Goal: Task Accomplishment & Management: Complete application form

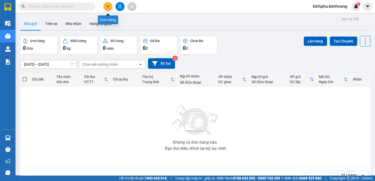
click at [108, 7] on icon "plus" at bounding box center [108, 6] width 0 height 3
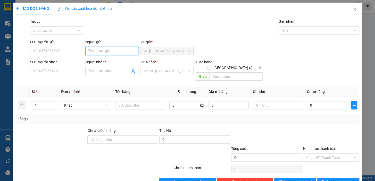
click at [116, 49] on input "Người gửi" at bounding box center [111, 51] width 53 height 8
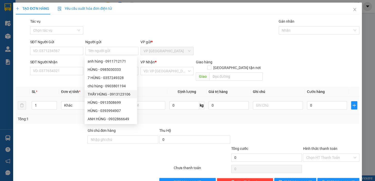
drag, startPoint x: 70, startPoint y: 116, endPoint x: 77, endPoint y: 93, distance: 23.6
click at [70, 116] on div "Tổng: 1" at bounding box center [81, 119] width 127 height 6
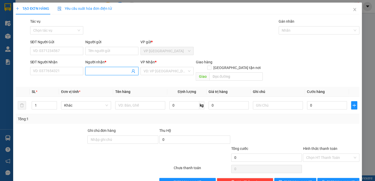
click at [93, 73] on input "Người nhận *" at bounding box center [110, 71] width 42 height 6
type input "C"
click at [91, 69] on input "Người nhận *" at bounding box center [110, 71] width 42 height 6
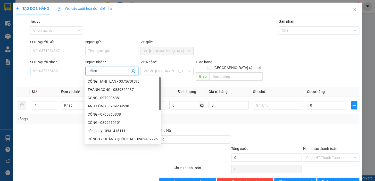
type input "CÔNG"
click at [45, 72] on input "SĐT Người Nhận" at bounding box center [56, 71] width 53 height 8
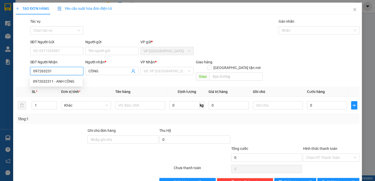
type input "0972632311"
click at [49, 83] on div "0972632311 - ANH CÔNG" at bounding box center [56, 82] width 46 height 6
type input "ANH CÔNG"
type input "40.000"
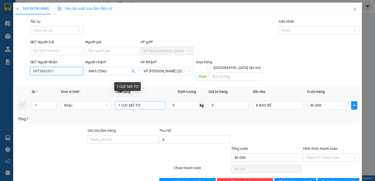
type input "0972632311"
drag, startPoint x: 118, startPoint y: 99, endPoint x: 124, endPoint y: 108, distance: 10.2
click at [119, 101] on input "1 CỤC MÔ TƠ" at bounding box center [140, 105] width 50 height 8
type input "2 CỤC MÔ TƠ"
click at [46, 102] on input "1" at bounding box center [44, 106] width 25 height 8
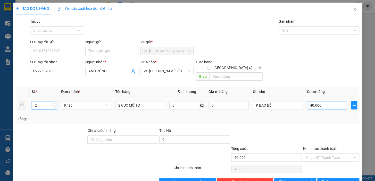
type input "2"
click at [309, 101] on input "40.000" at bounding box center [327, 105] width 40 height 8
type input "0"
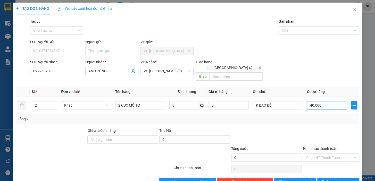
type input "0.000"
type input "80.000"
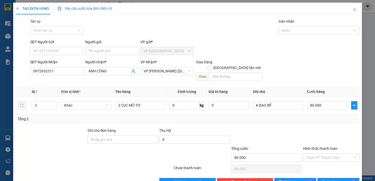
type input "80.000"
click at [301, 116] on div "Tổng: 2" at bounding box center [188, 119] width 340 height 6
click at [342, 180] on span "[PERSON_NAME] và In" at bounding box center [345, 183] width 36 height 6
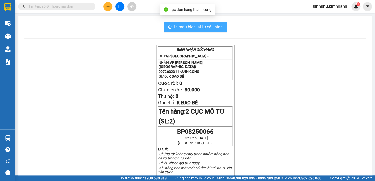
click at [203, 24] on span "In mẫu biên lai tự cấu hình" at bounding box center [198, 27] width 49 height 6
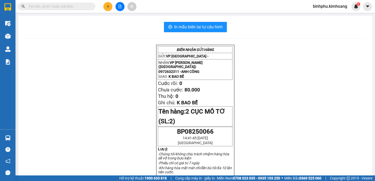
click at [106, 5] on icon "plus" at bounding box center [108, 7] width 4 height 4
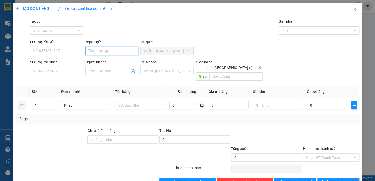
click at [98, 52] on input "Người gửi" at bounding box center [111, 51] width 53 height 8
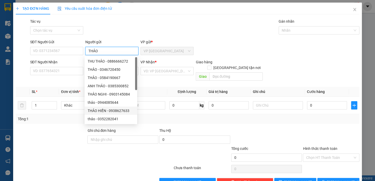
type input "THẢO"
click at [52, 137] on div at bounding box center [51, 137] width 72 height 18
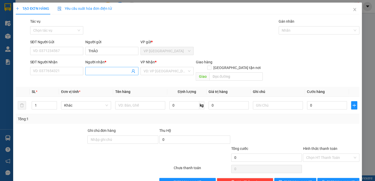
click at [90, 74] on input "Người nhận *" at bounding box center [110, 71] width 42 height 6
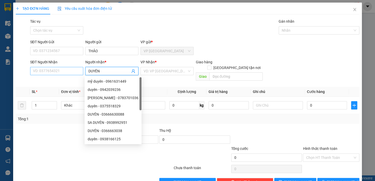
type input "DUYÊN"
click at [76, 74] on input "SĐT Người Nhận" at bounding box center [56, 71] width 53 height 8
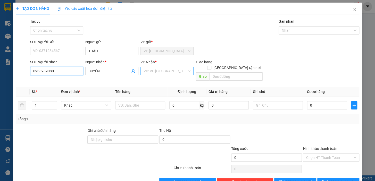
type input "0938989080"
click at [156, 72] on input "search" at bounding box center [165, 71] width 43 height 8
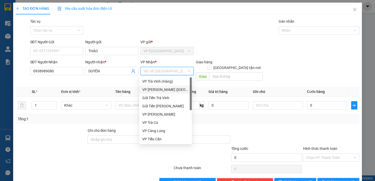
click at [154, 89] on div "VP [PERSON_NAME] ([GEOGRAPHIC_DATA])" at bounding box center [165, 90] width 46 height 6
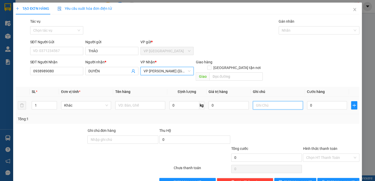
click at [255, 101] on input "text" at bounding box center [278, 105] width 50 height 8
type input "T"
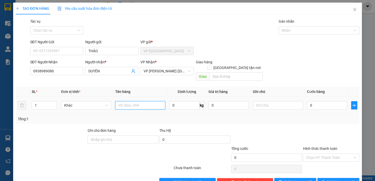
click at [154, 103] on input "text" at bounding box center [140, 105] width 50 height 8
type input "Y"
type input "THÙNG MÚT VÀNG"
click at [270, 101] on input "text" at bounding box center [278, 105] width 50 height 8
click at [325, 101] on input "0" at bounding box center [327, 105] width 40 height 8
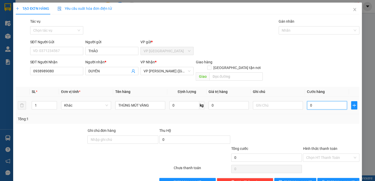
type input "40"
type input "40.000"
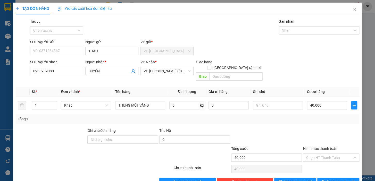
click at [326, 116] on div "Tổng: 1" at bounding box center [188, 119] width 340 height 6
click at [326, 154] on input "Hình thức thanh toán" at bounding box center [329, 158] width 47 height 8
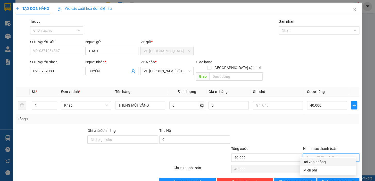
click at [322, 161] on div "Tại văn phòng" at bounding box center [328, 162] width 50 height 6
type input "0"
click at [326, 178] on button "[PERSON_NAME] và In" at bounding box center [339, 182] width 42 height 8
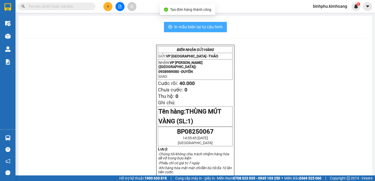
click at [195, 25] on span "In mẫu biên lai tự cấu hình" at bounding box center [198, 27] width 49 height 6
